Goal: Task Accomplishment & Management: Manage account settings

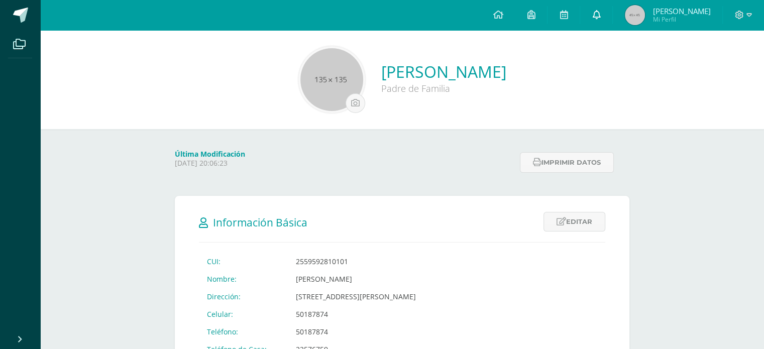
click at [600, 14] on icon at bounding box center [596, 14] width 8 height 9
click at [567, 15] on icon at bounding box center [563, 14] width 8 height 9
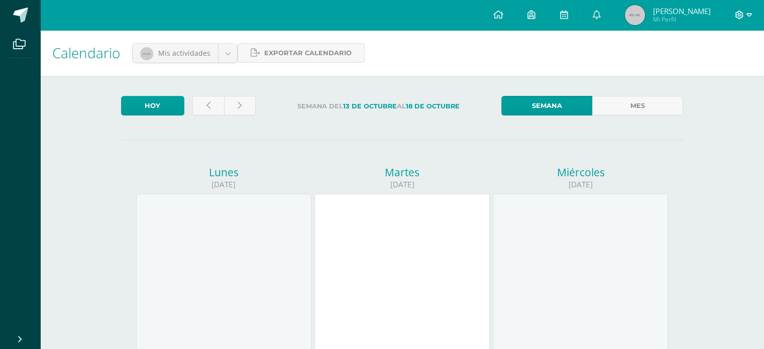
click at [747, 14] on icon at bounding box center [749, 15] width 6 height 4
click at [730, 70] on span "Cerrar sesión" at bounding box center [716, 69] width 45 height 10
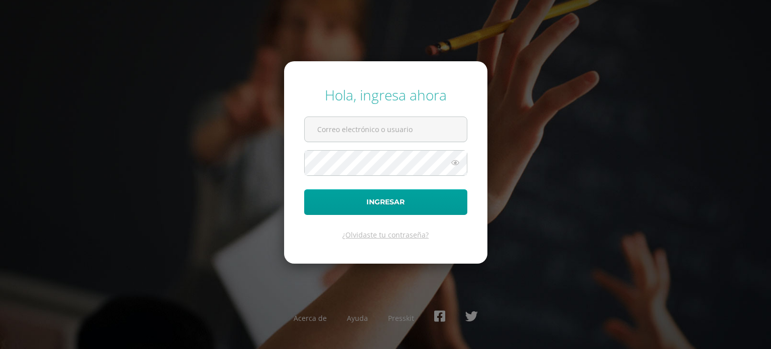
type input "[EMAIL_ADDRESS][DOMAIN_NAME]"
click at [603, 124] on div "Hola, ingresa ahora [EMAIL_ADDRESS][DOMAIN_NAME] Ingresar ¿Olvidaste tu contras…" at bounding box center [386, 174] width 648 height 194
